Goal: Task Accomplishment & Management: Manage account settings

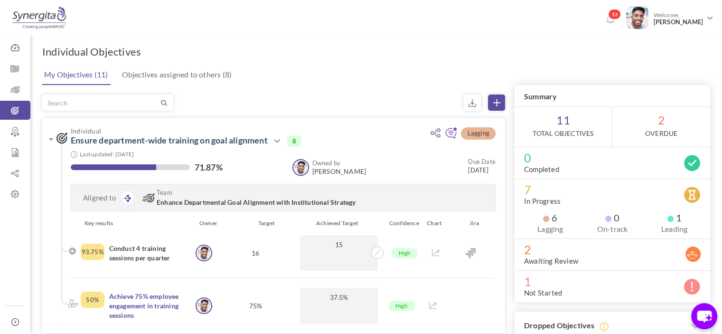
click at [612, 21] on icon at bounding box center [610, 19] width 7 height 8
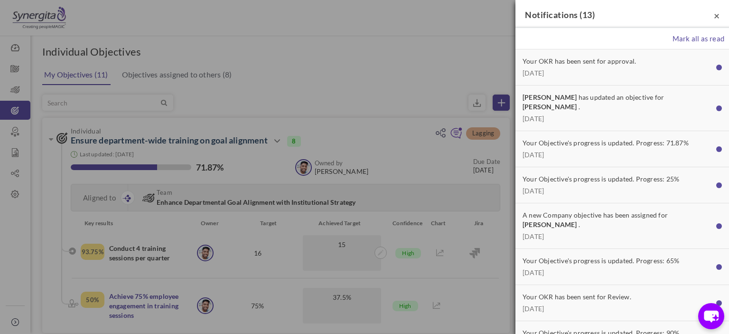
click at [714, 15] on span "×" at bounding box center [717, 15] width 6 height 12
